Goal: Task Accomplishment & Management: Use online tool/utility

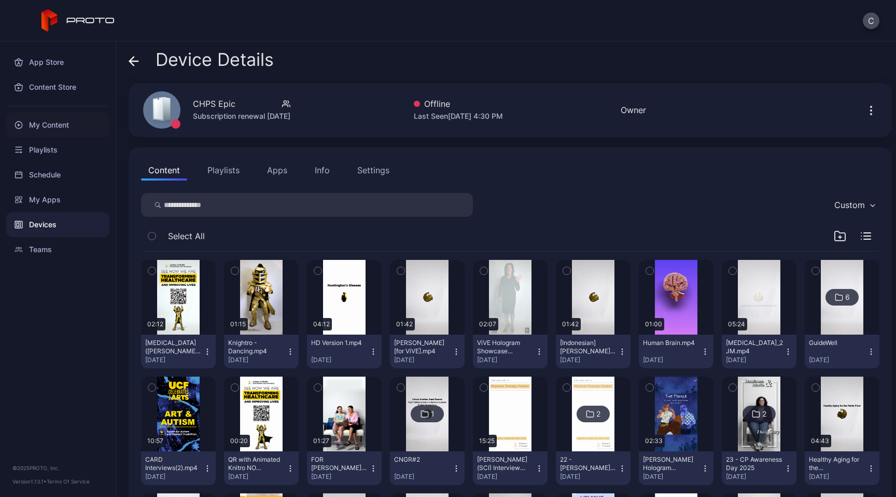
click at [51, 135] on div "My Content" at bounding box center [57, 125] width 103 height 25
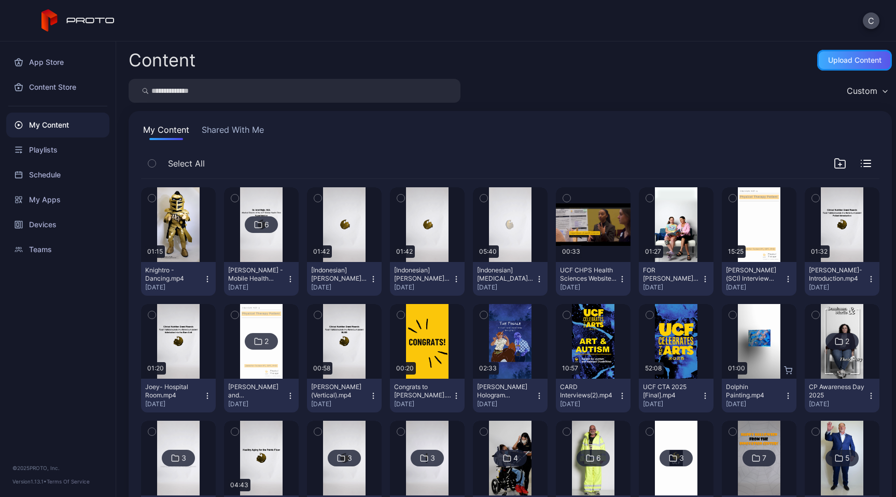
click at [835, 56] on div "Upload Content" at bounding box center [854, 60] width 53 height 8
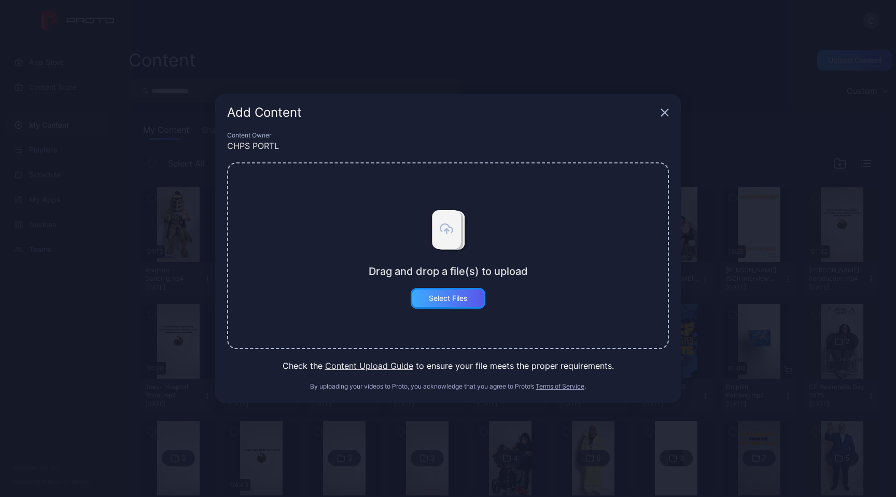
click at [458, 293] on div "Select Files" at bounding box center [448, 298] width 75 height 21
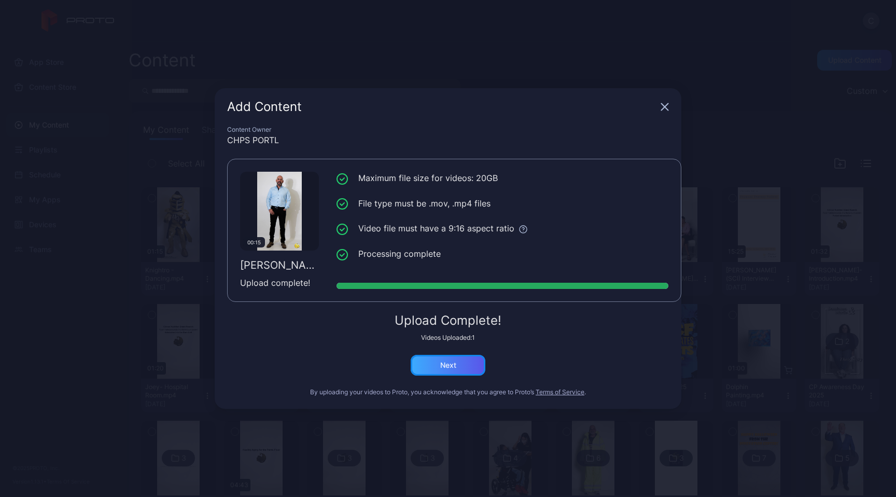
click at [442, 358] on div "Next" at bounding box center [448, 365] width 75 height 21
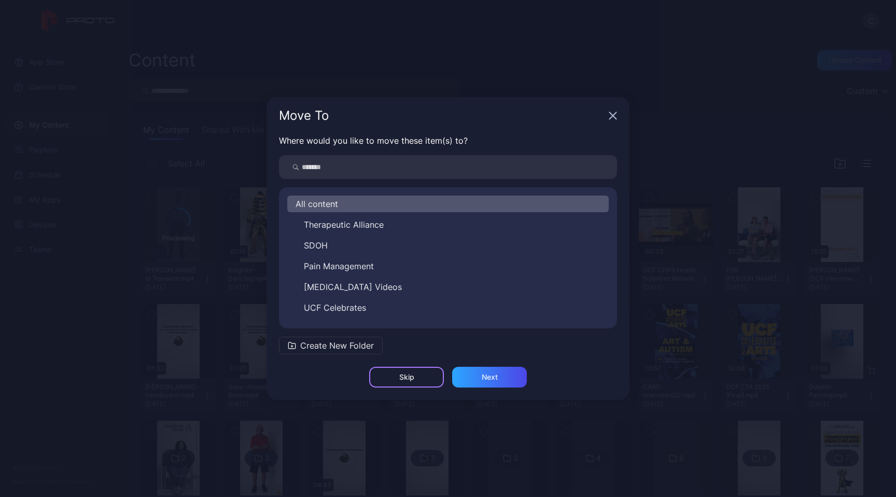
click at [411, 373] on div "Skip" at bounding box center [406, 377] width 15 height 8
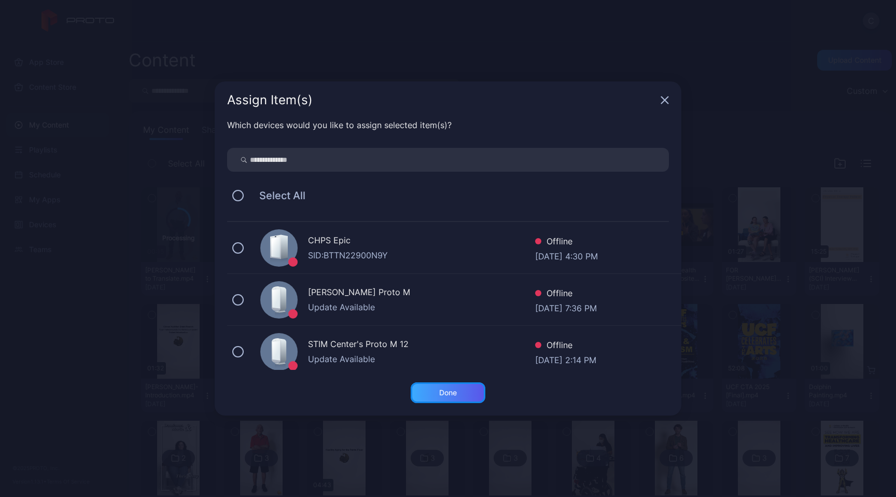
click at [435, 392] on div "Done" at bounding box center [448, 392] width 75 height 21
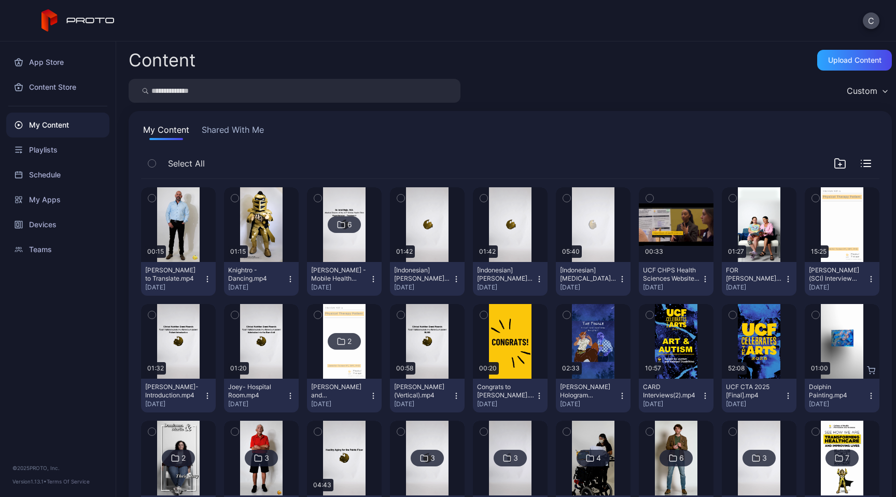
click at [212, 282] on icon "button" at bounding box center [207, 279] width 8 height 8
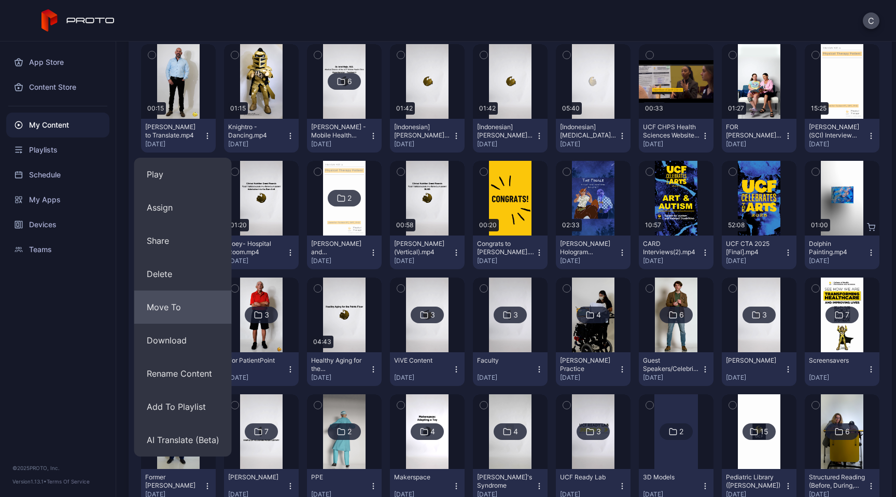
scroll to position [145, 0]
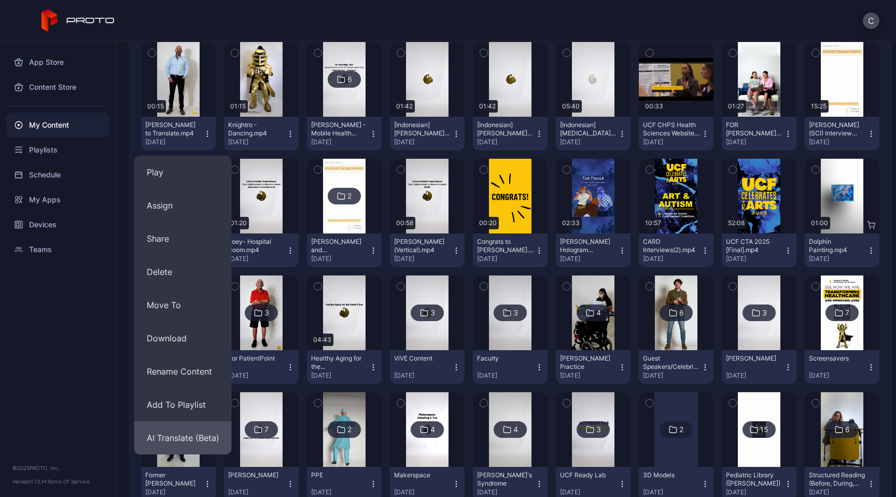
click at [197, 431] on button "AI Translate (Beta)" at bounding box center [183, 437] width 98 height 33
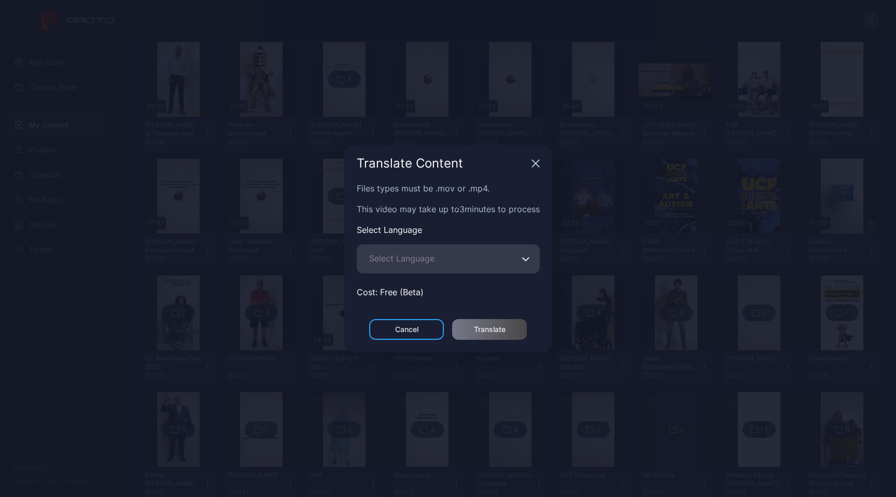
click at [423, 256] on span "Select Language" at bounding box center [401, 258] width 65 height 12
click at [423, 256] on input "Select Language" at bounding box center [448, 258] width 183 height 29
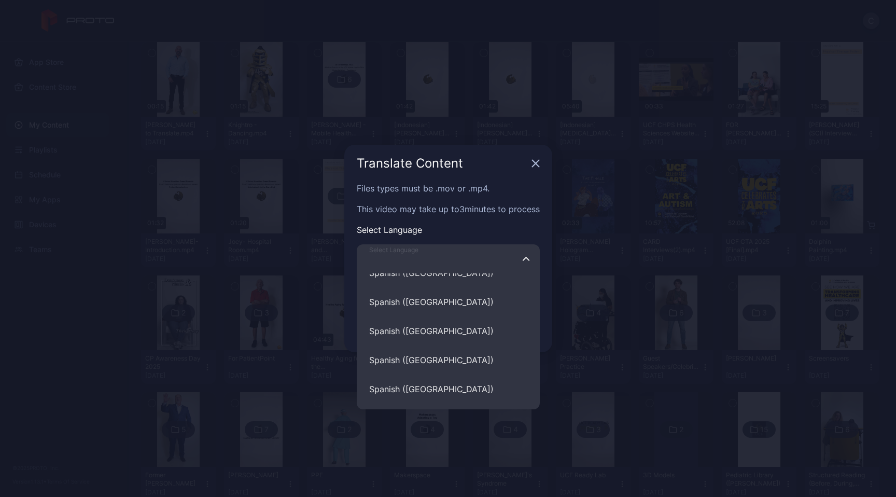
scroll to position [4855, 0]
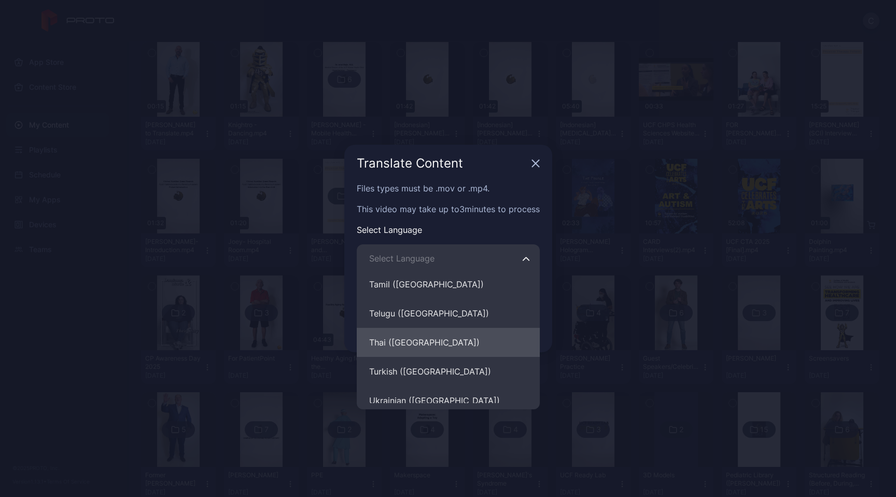
click at [426, 334] on button "Thai ([GEOGRAPHIC_DATA])" at bounding box center [448, 342] width 183 height 29
type input "**********"
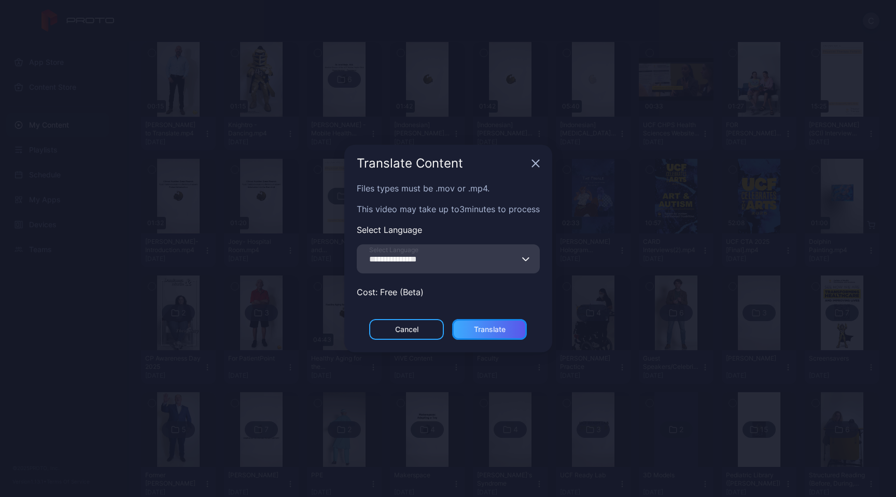
click at [489, 327] on div "Translate" at bounding box center [490, 329] width 32 height 8
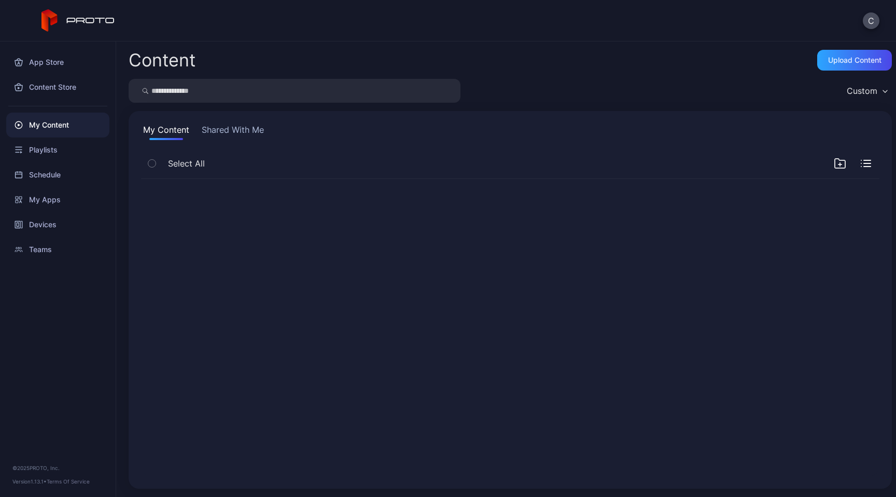
scroll to position [0, 0]
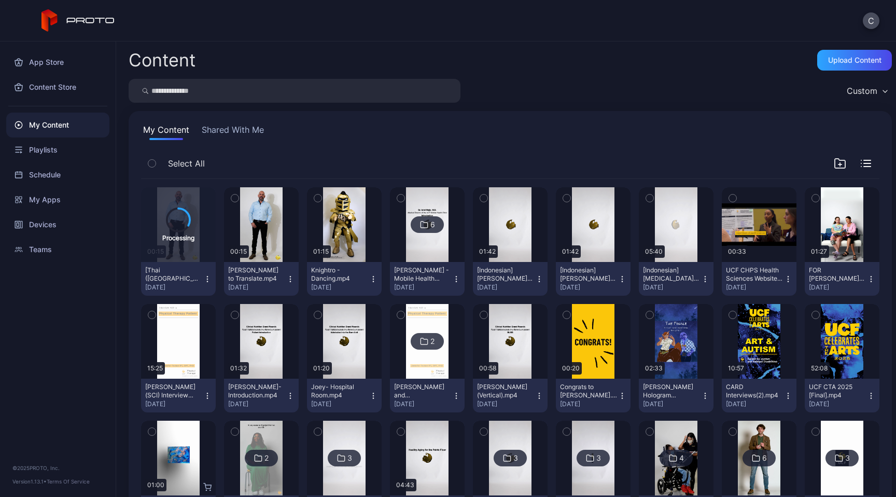
click at [290, 279] on icon "button" at bounding box center [290, 279] width 1 height 1
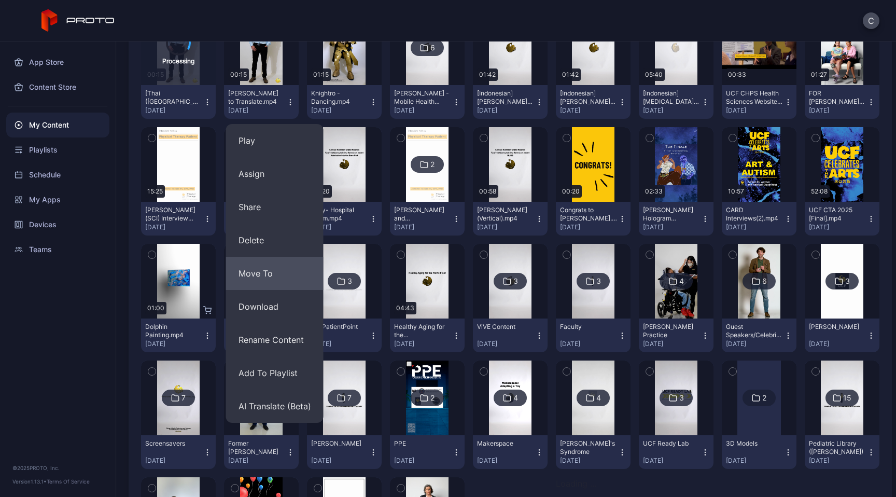
scroll to position [212, 0]
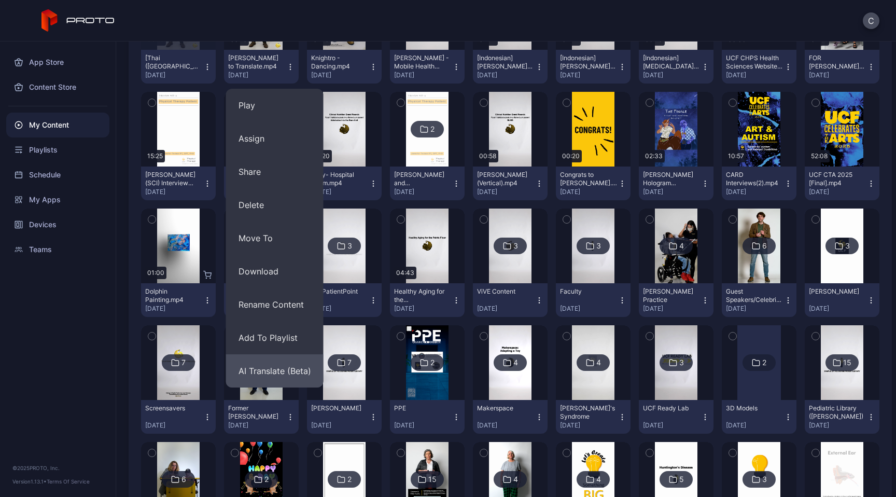
click at [294, 365] on button "AI Translate (Beta)" at bounding box center [275, 370] width 98 height 33
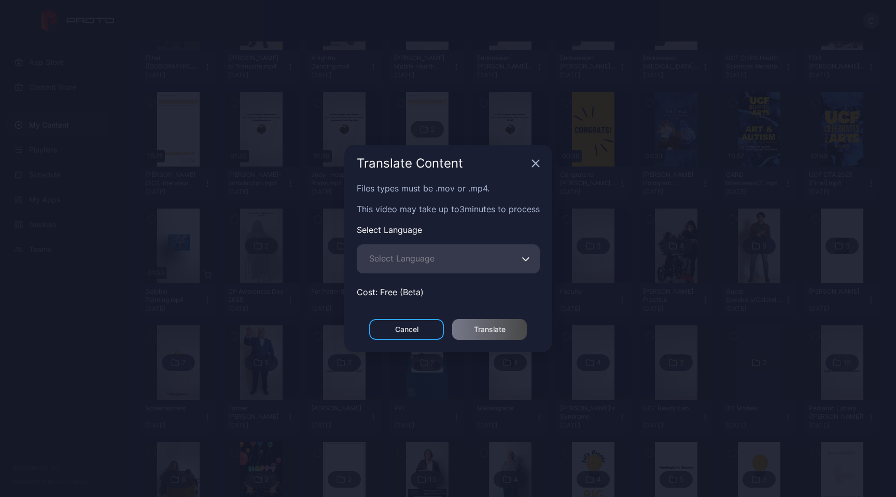
click at [419, 257] on span "Select Language" at bounding box center [401, 258] width 65 height 12
click at [419, 257] on input "Select Language" at bounding box center [448, 258] width 183 height 29
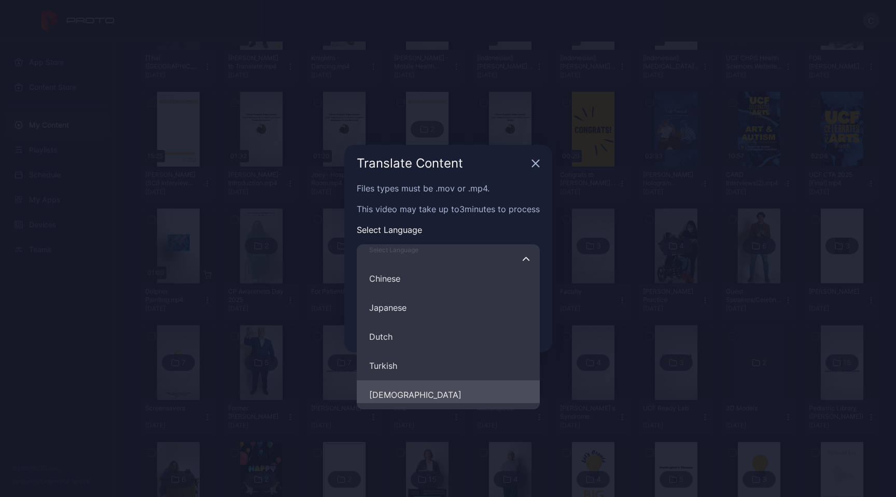
scroll to position [190, 0]
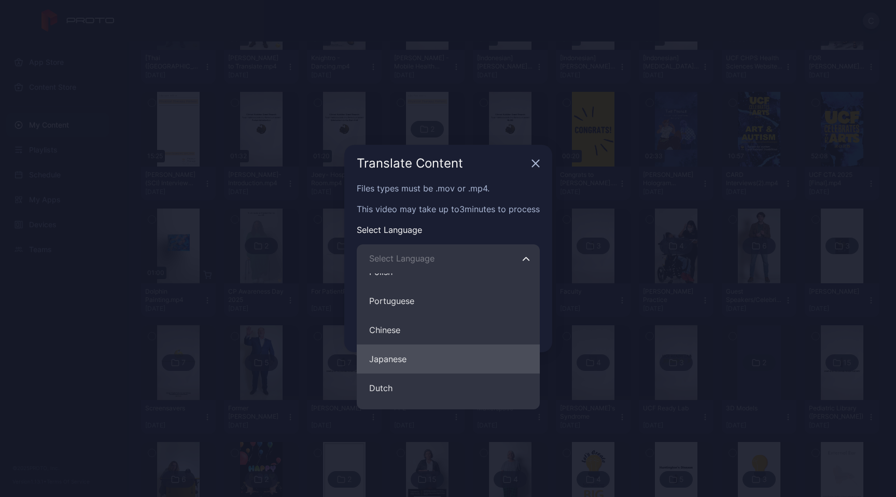
click at [409, 357] on button "Japanese" at bounding box center [448, 358] width 183 height 29
type input "********"
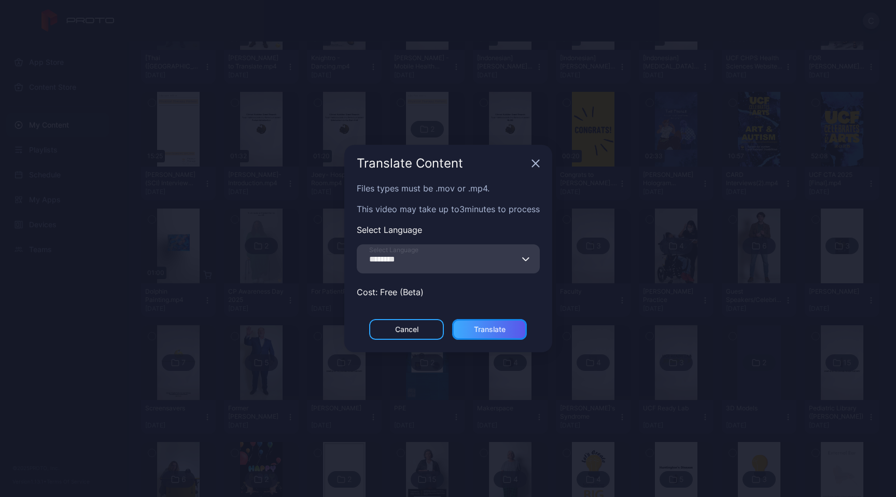
click at [469, 327] on div "Translate" at bounding box center [489, 329] width 75 height 21
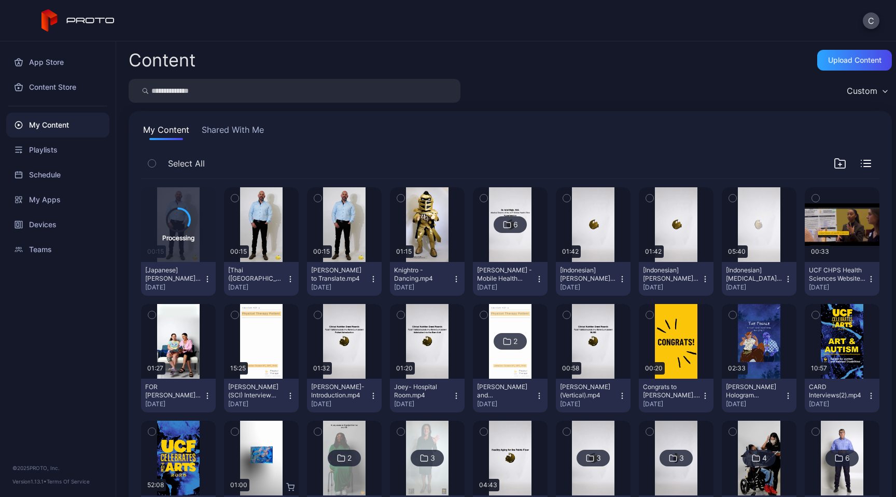
click at [295, 276] on icon "button" at bounding box center [290, 279] width 8 height 8
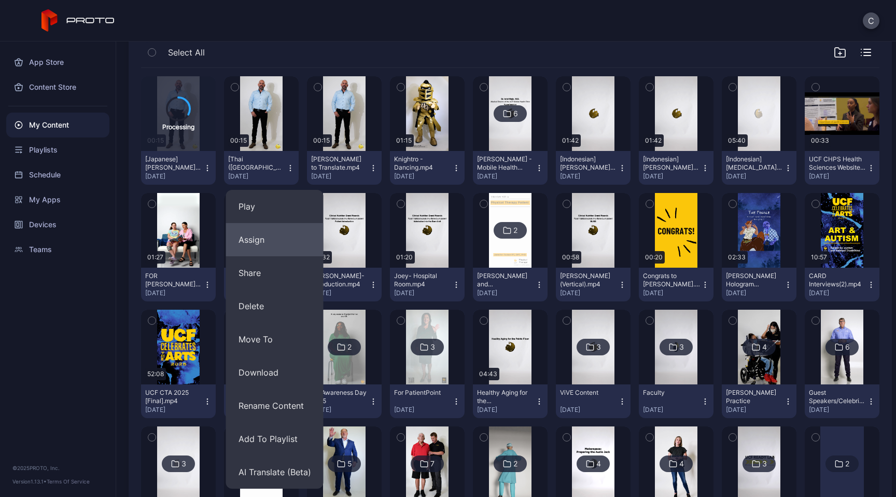
scroll to position [112, 0]
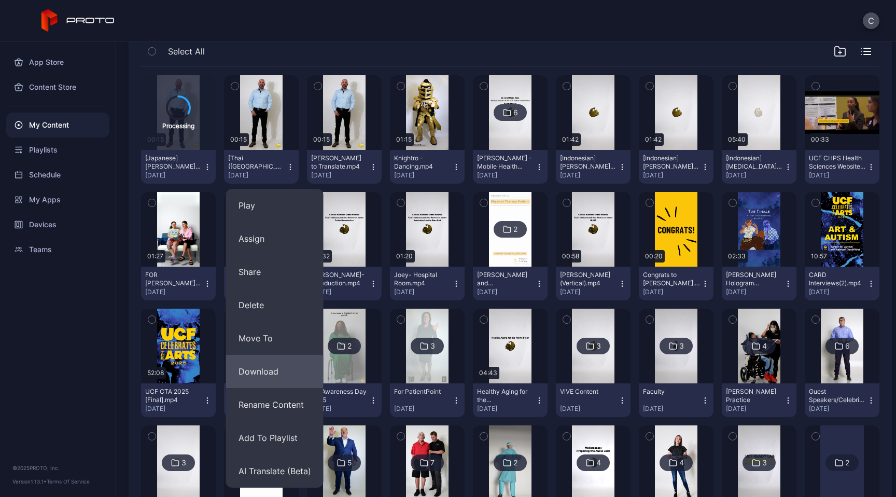
click at [269, 371] on button "Download" at bounding box center [275, 371] width 98 height 33
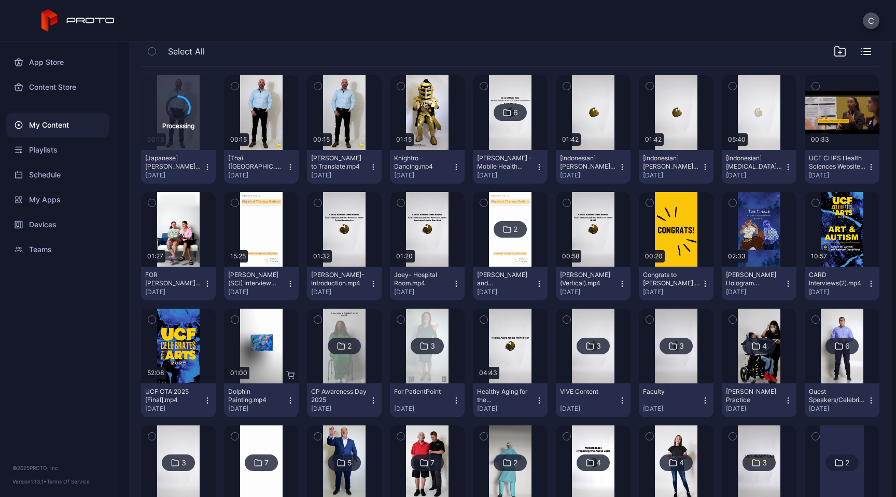
click at [444, 43] on div "Select All" at bounding box center [510, 53] width 739 height 26
click at [216, 172] on button "[Japanese] [PERSON_NAME] to Translate.mp4 [DATE]" at bounding box center [178, 167] width 75 height 34
click at [212, 168] on icon "button" at bounding box center [207, 167] width 8 height 8
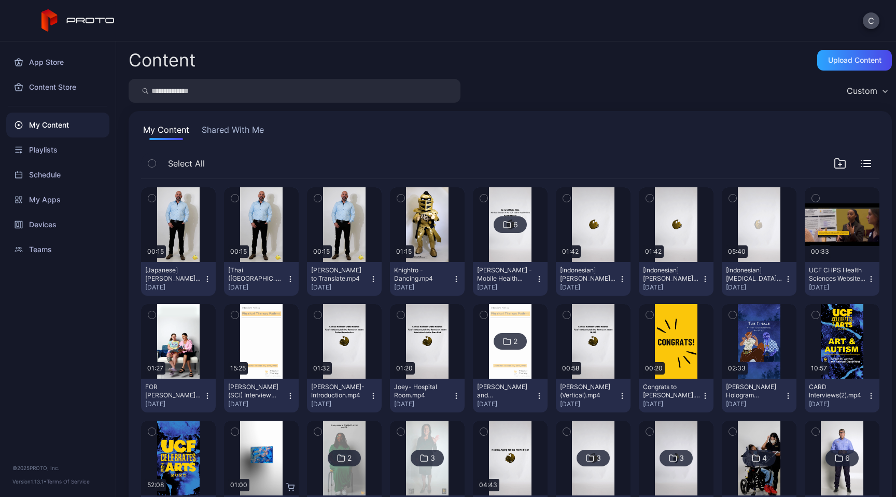
click at [207, 279] on icon "button" at bounding box center [207, 279] width 1 height 1
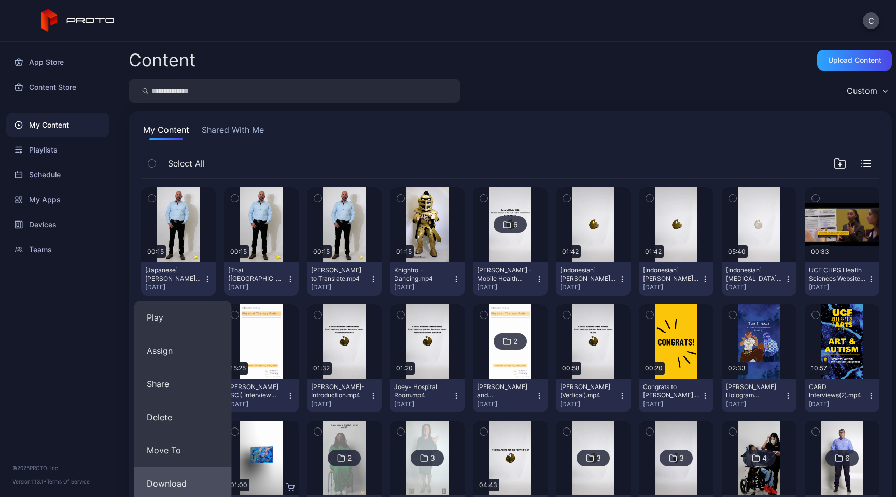
scroll to position [35, 0]
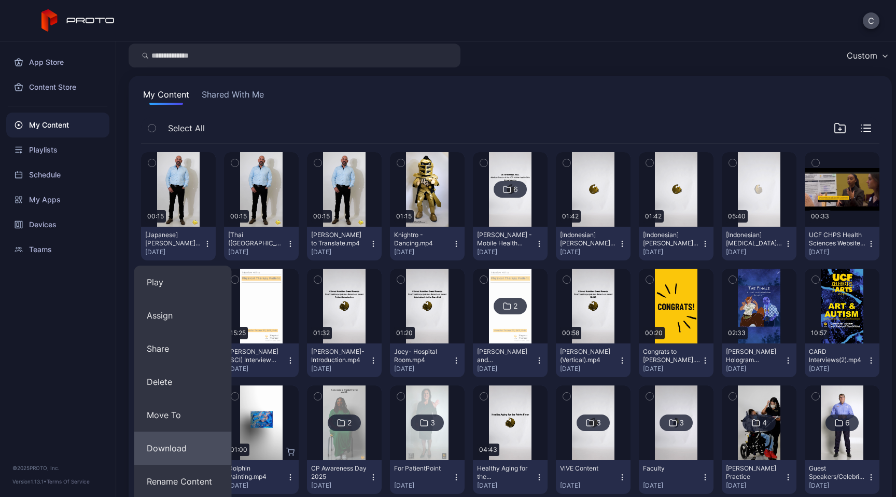
click at [210, 451] on button "Download" at bounding box center [183, 448] width 98 height 33
